Goal: Check status

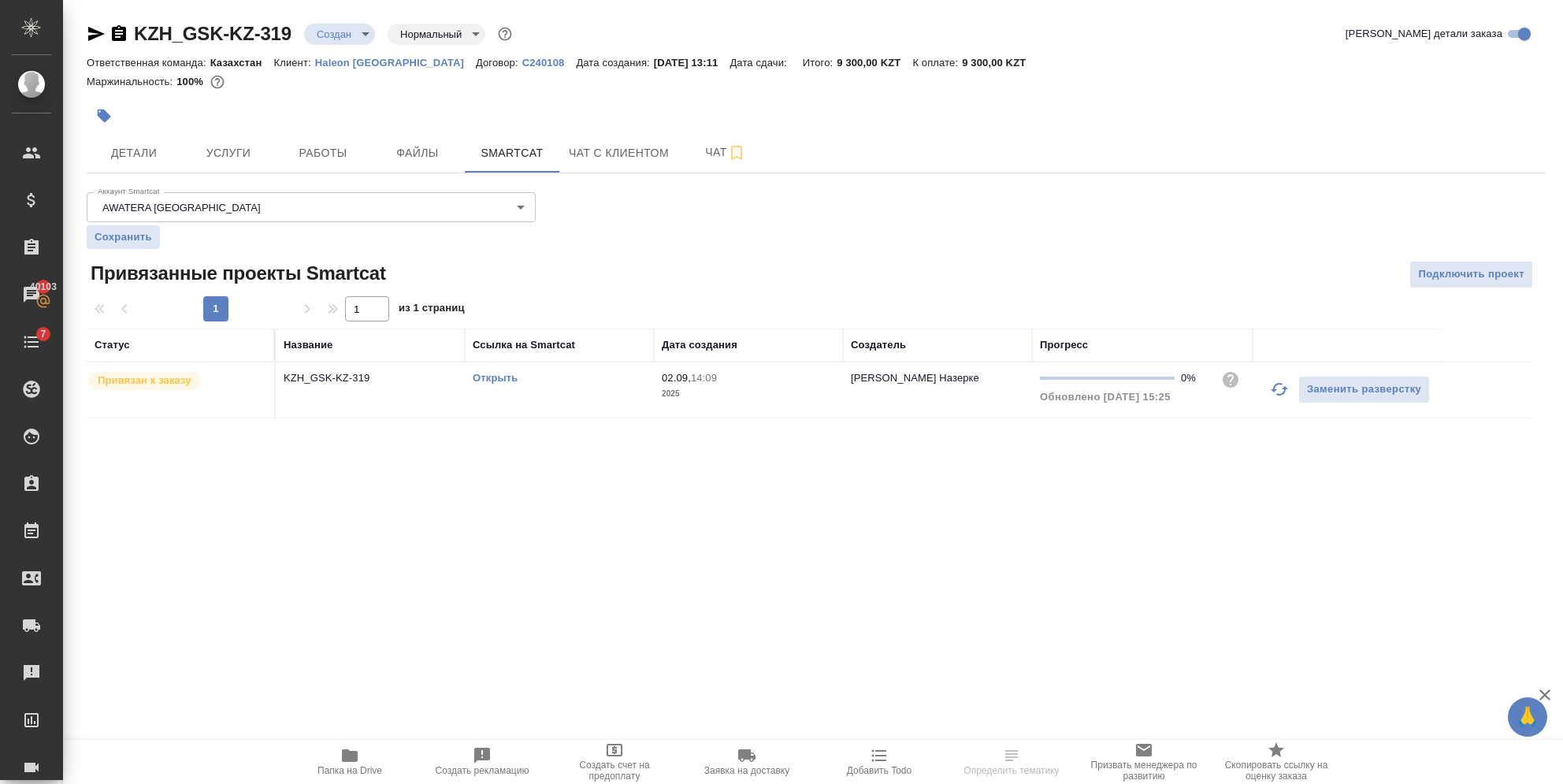
click at [355, 391] on td "KZH_GSK-KZ-319" at bounding box center [370, 389] width 189 height 55
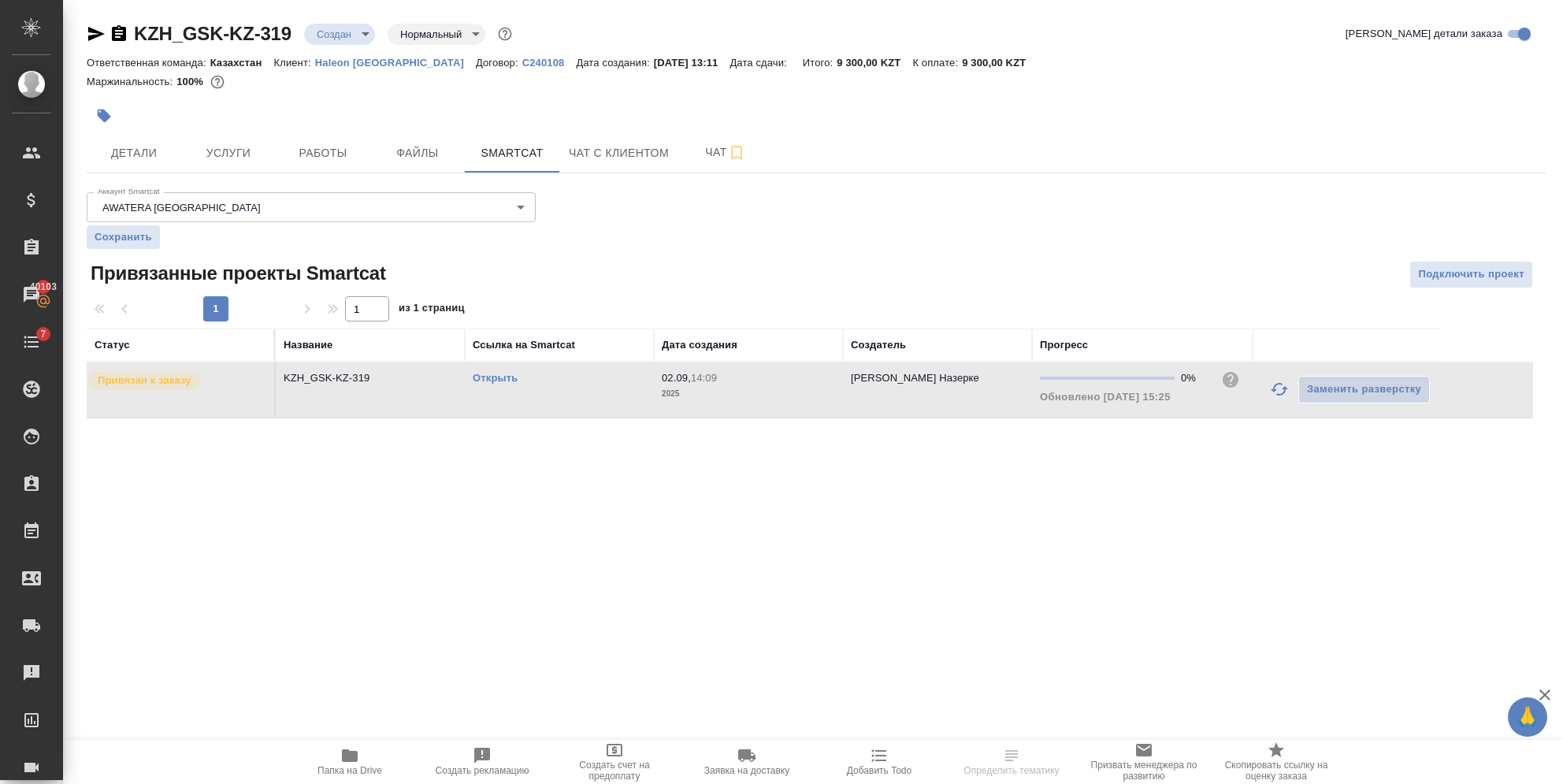
click at [355, 391] on td "KZH_GSK-KZ-319" at bounding box center [370, 389] width 189 height 55
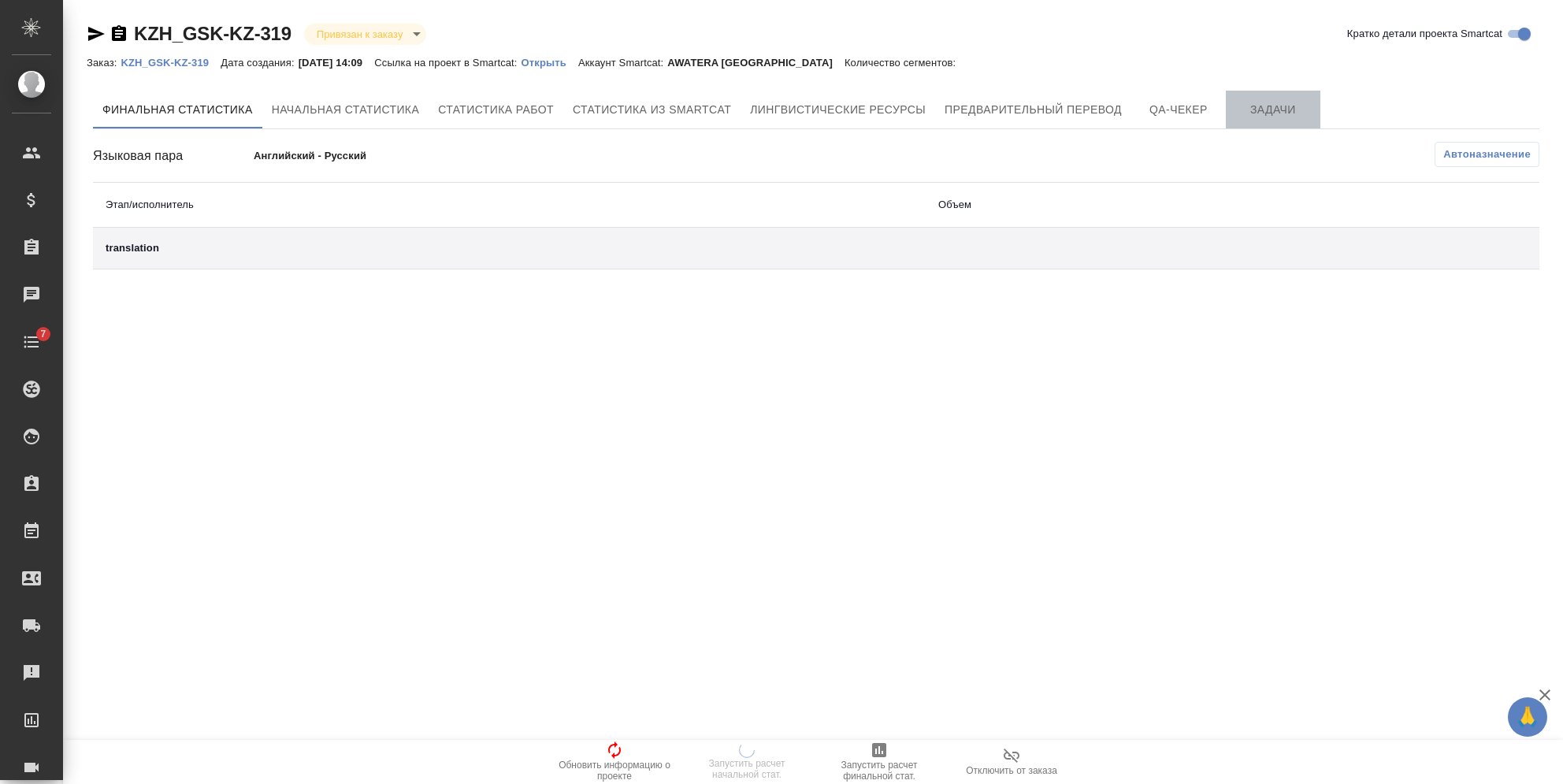
click at [1265, 105] on span "Задачи" at bounding box center [1273, 109] width 76 height 19
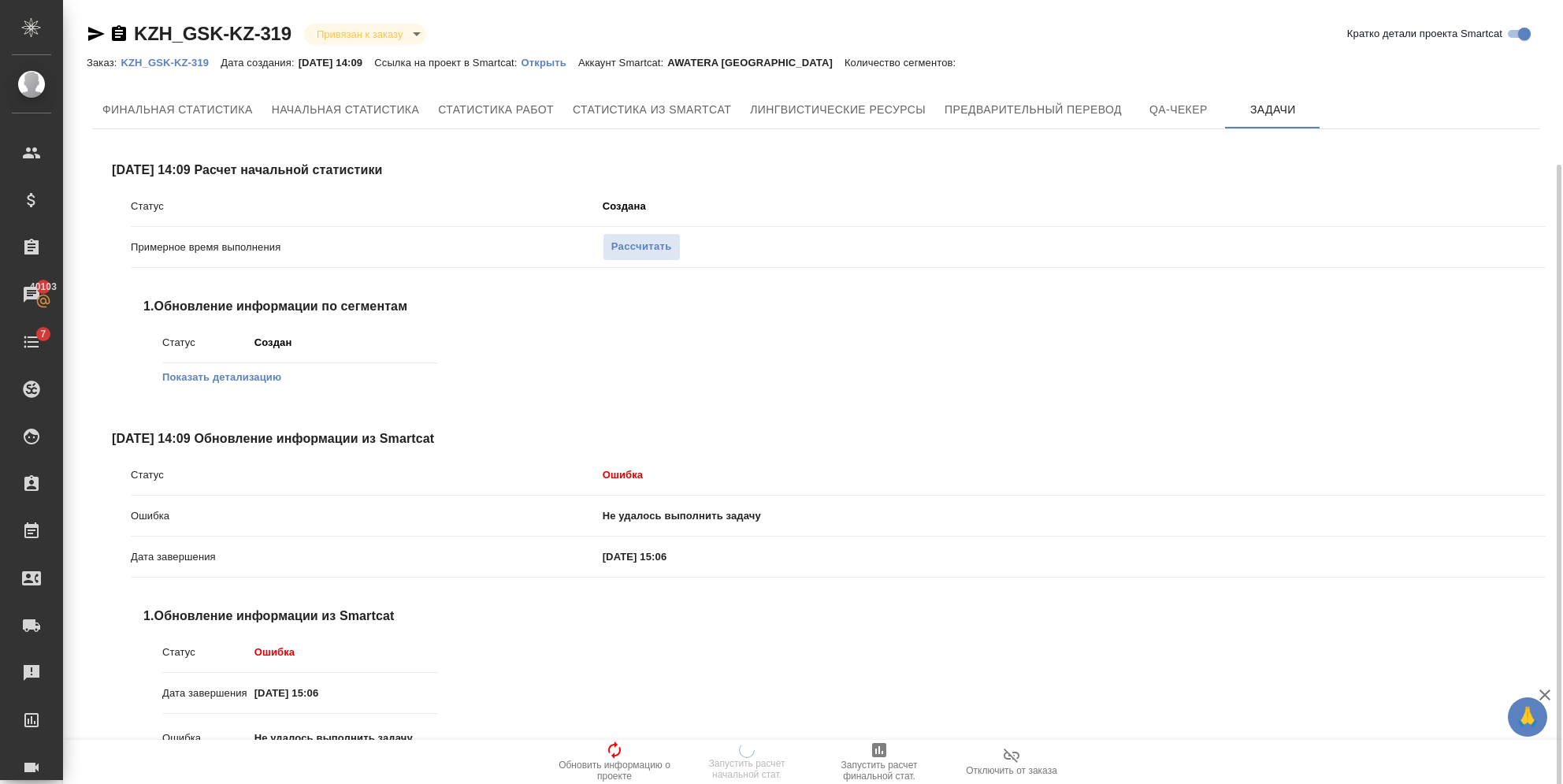
scroll to position [87, 0]
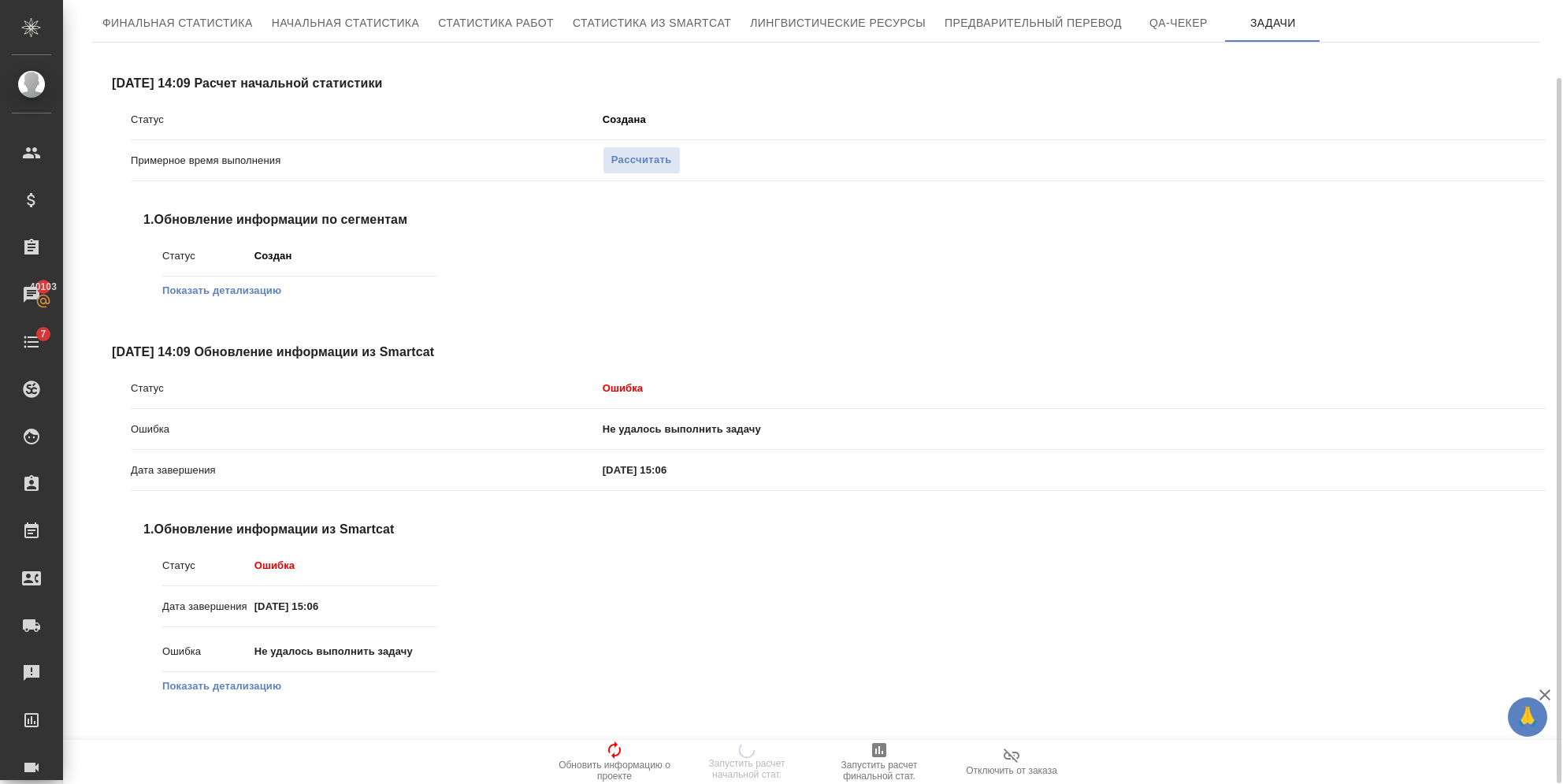
click at [217, 675] on div "Ошибка Не удалось выполнить задачу" at bounding box center [300, 658] width 275 height 41
click at [223, 689] on button "Показать детализацию" at bounding box center [221, 686] width 119 height 16
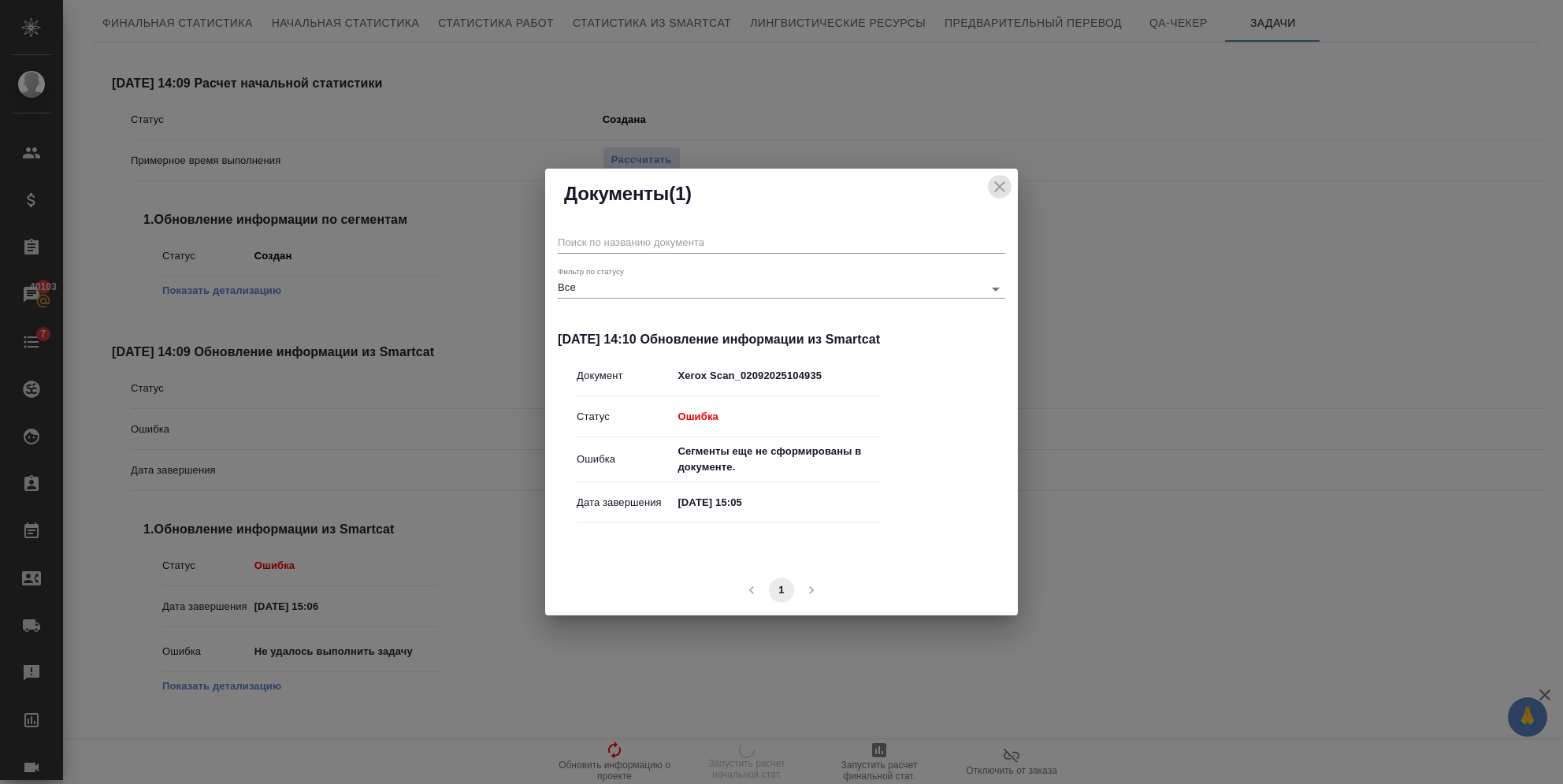
click at [996, 187] on icon "close" at bounding box center [999, 187] width 19 height 19
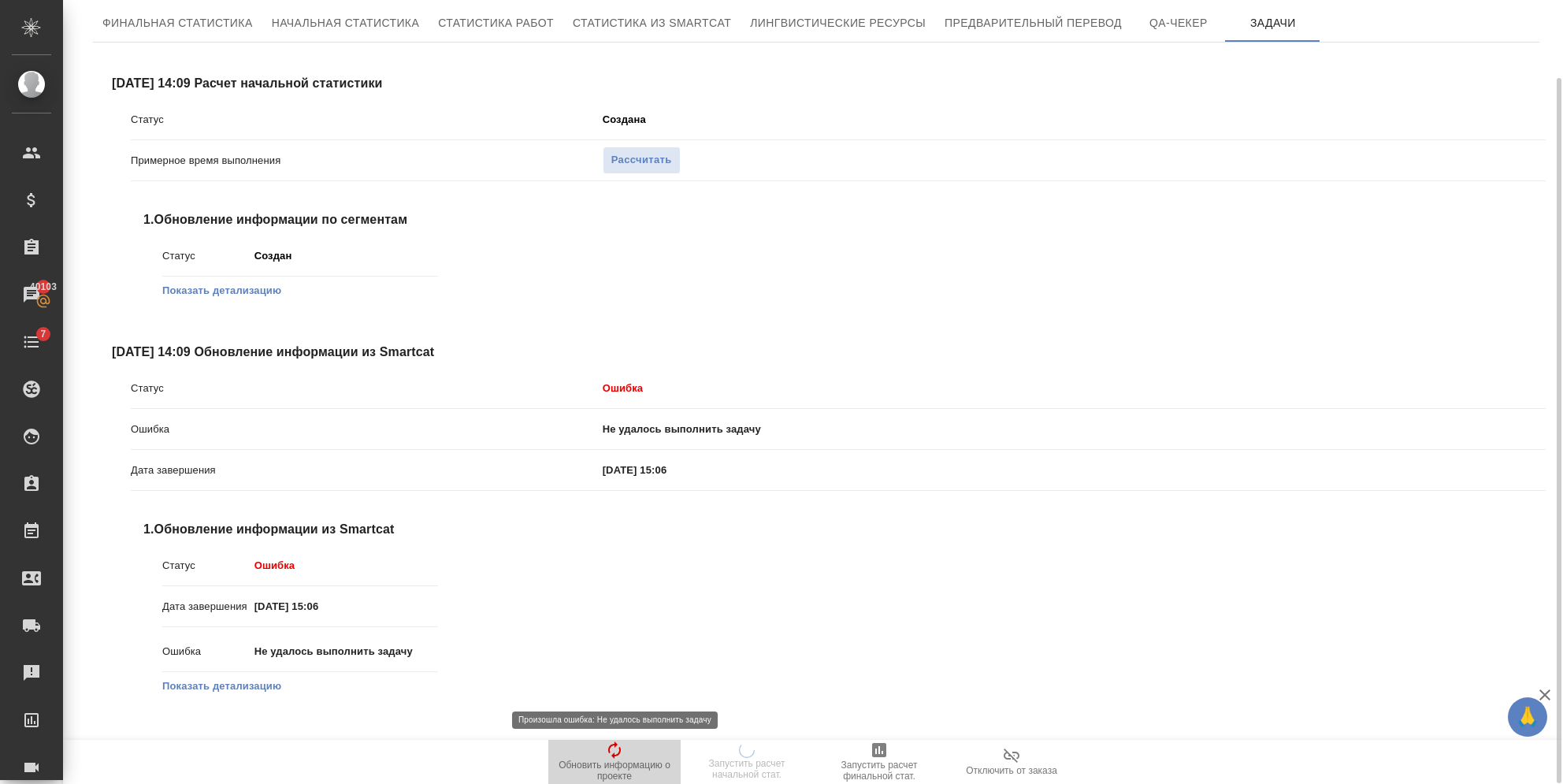
click at [607, 753] on icon "button" at bounding box center [614, 750] width 19 height 19
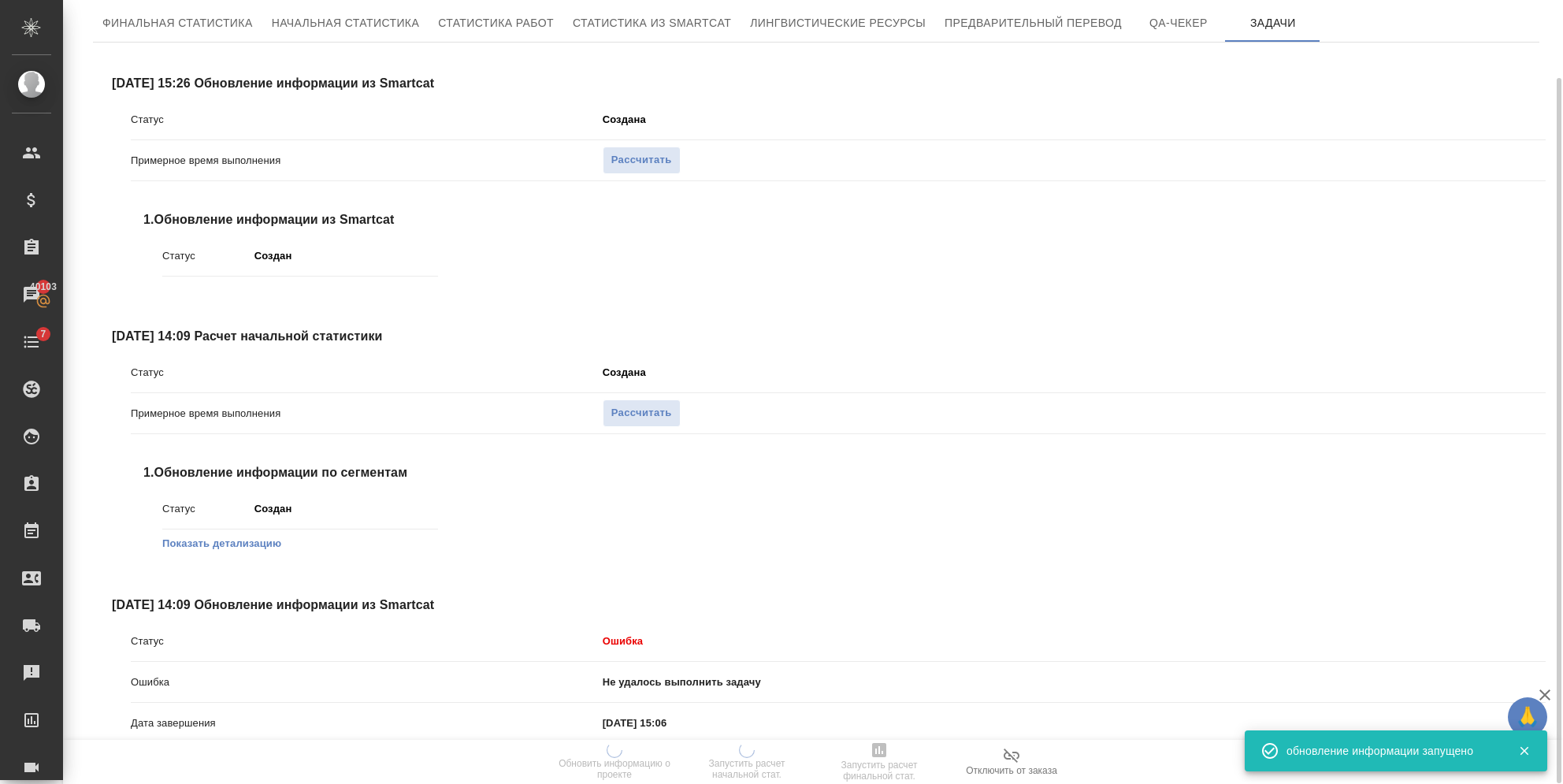
scroll to position [297, 0]
